Goal: Task Accomplishment & Management: Complete application form

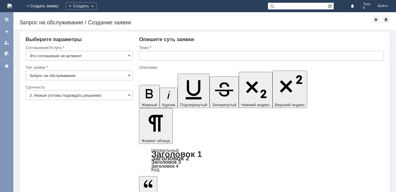
click at [12, 5] on img at bounding box center [9, 6] width 5 height 5
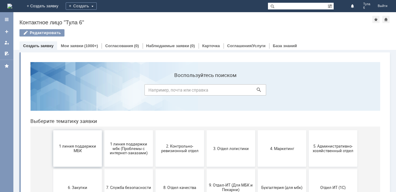
click at [77, 144] on span "1 линия поддержки МБК" at bounding box center [77, 148] width 45 height 9
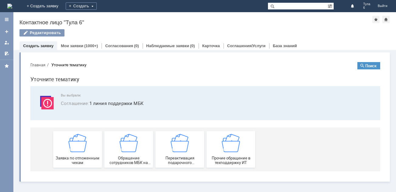
click at [77, 144] on img at bounding box center [77, 143] width 18 height 18
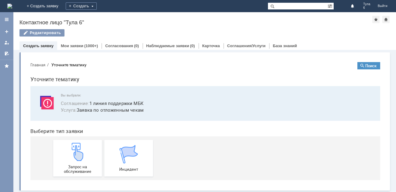
click at [77, 144] on img at bounding box center [77, 152] width 18 height 18
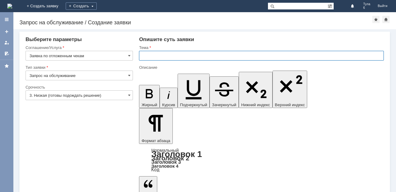
click at [162, 56] on input "text" at bounding box center [261, 56] width 245 height 10
type input "отл чек [DATE]"
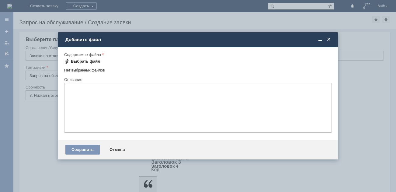
click at [79, 60] on div "Выбрать файл" at bounding box center [86, 61] width 30 height 5
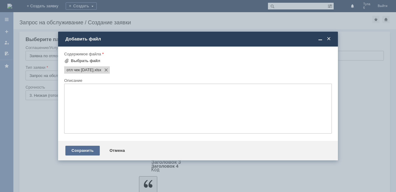
click at [93, 151] on div "Сохранить" at bounding box center [82, 151] width 34 height 10
